Goal: Information Seeking & Learning: Understand process/instructions

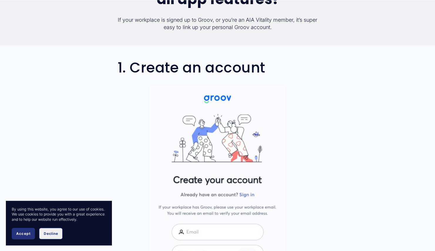
scroll to position [222, 0]
click at [24, 234] on span "Accept" at bounding box center [23, 234] width 14 height 4
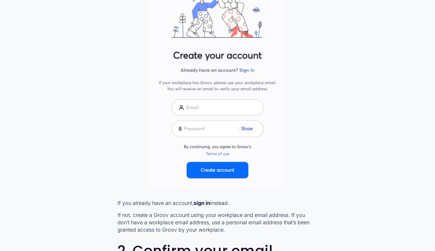
scroll to position [346, 0]
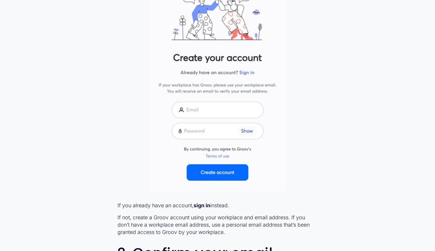
scroll to position [347, 0]
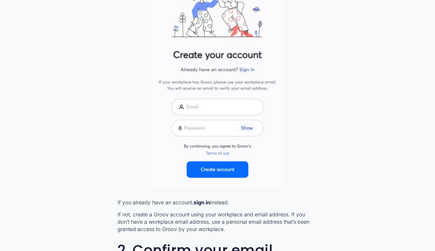
click at [229, 111] on div at bounding box center [217, 74] width 135 height 229
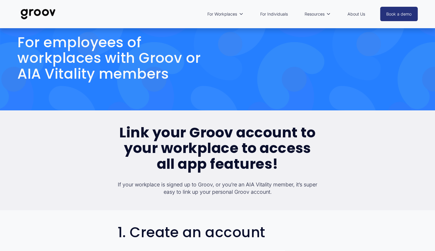
scroll to position [0, 0]
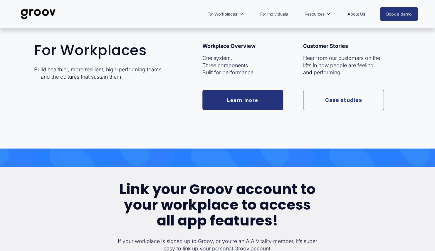
click at [225, 16] on span "For Workplaces" at bounding box center [222, 14] width 30 height 8
click at [218, 13] on span "For Workplaces" at bounding box center [222, 14] width 30 height 8
